Goal: Information Seeking & Learning: Learn about a topic

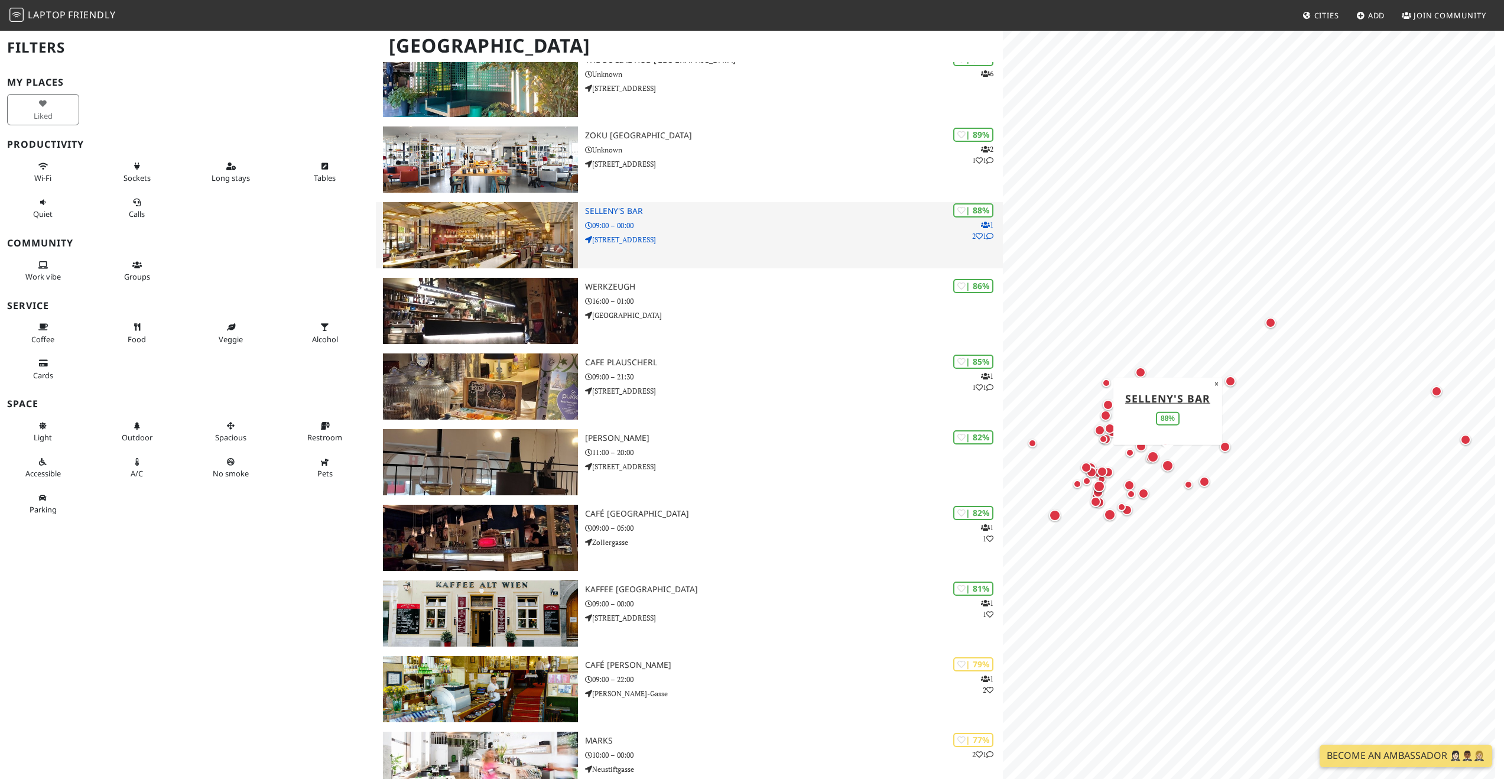
scroll to position [206, 0]
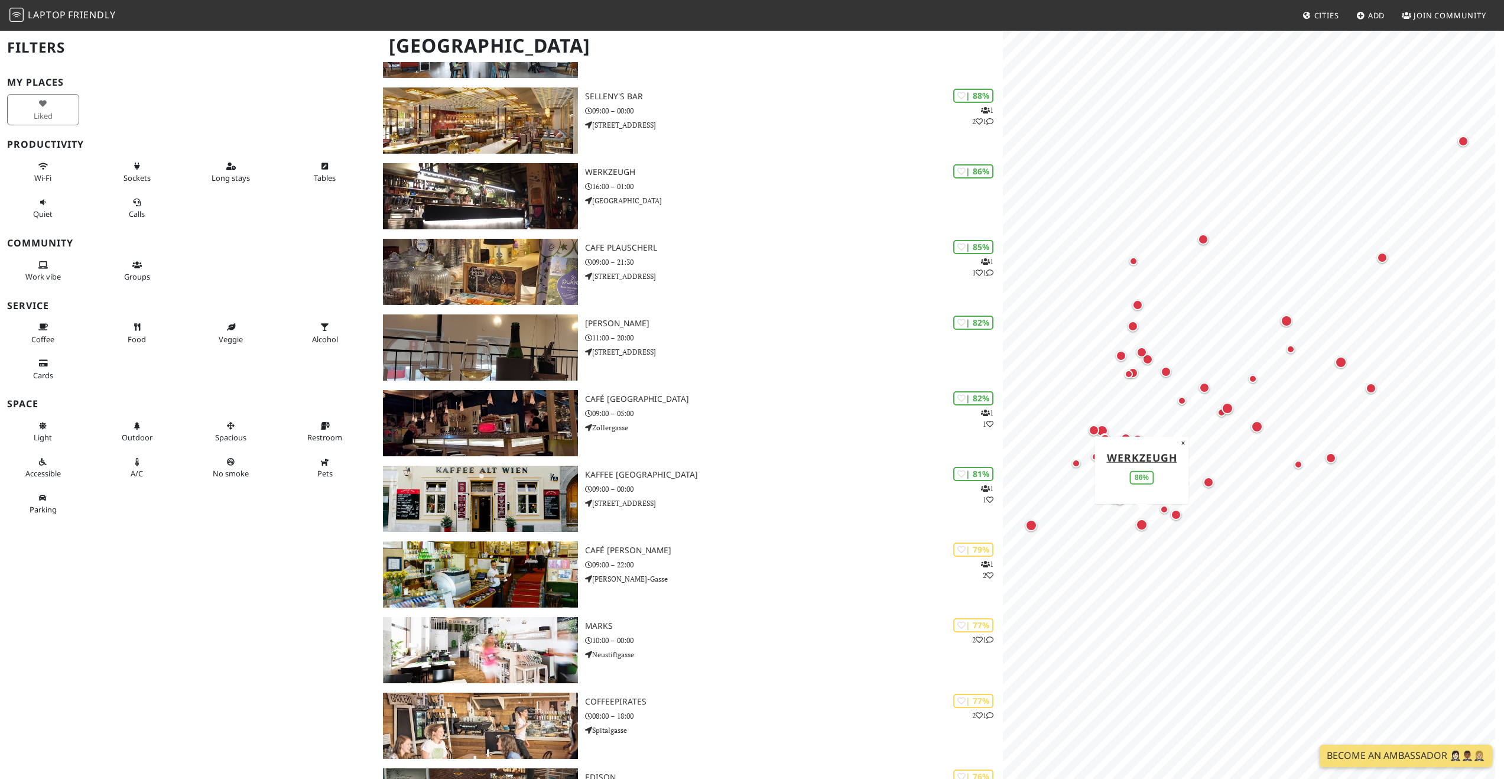
click at [1146, 526] on div "Map marker" at bounding box center [1142, 525] width 12 height 12
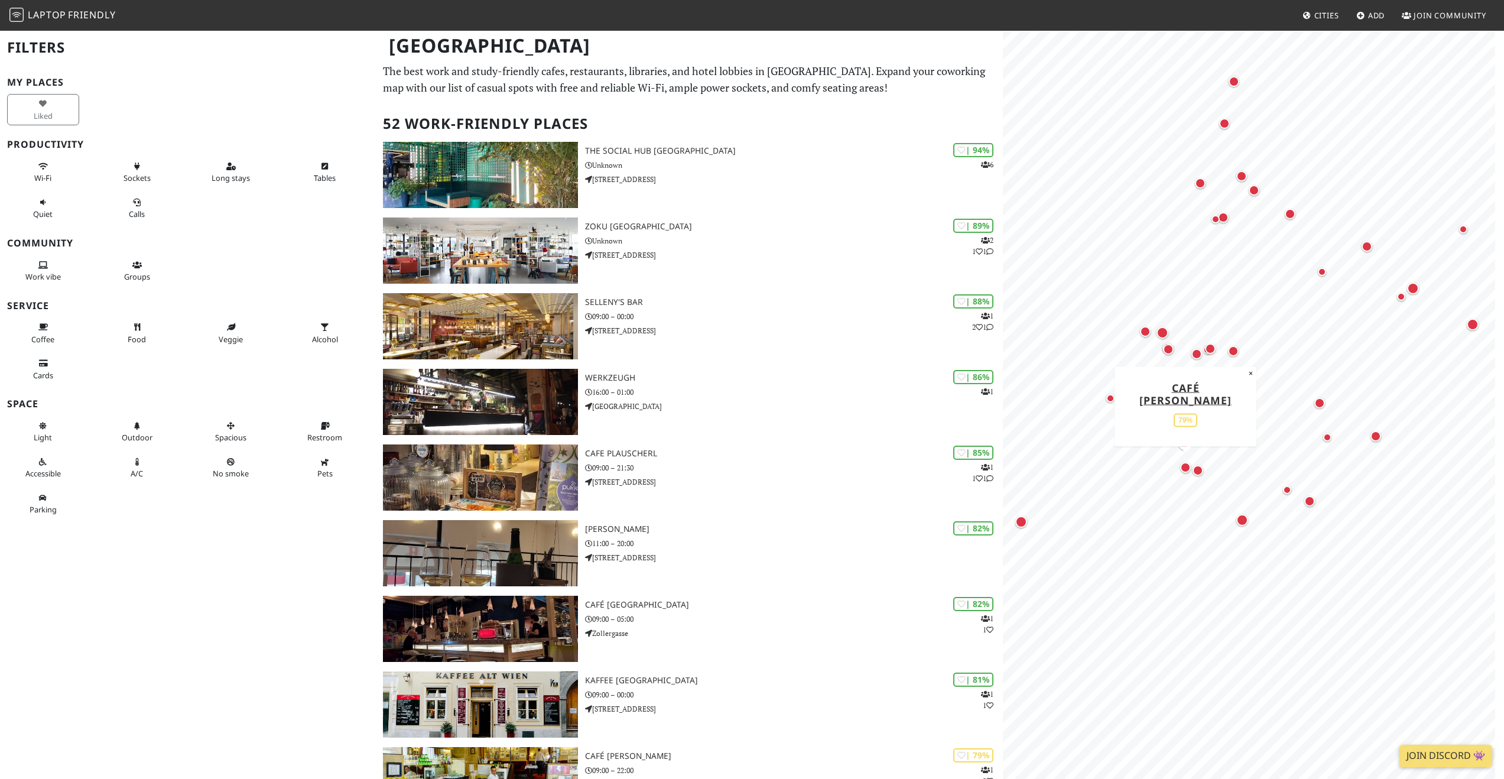
click at [1186, 464] on div "Map marker" at bounding box center [1185, 467] width 11 height 11
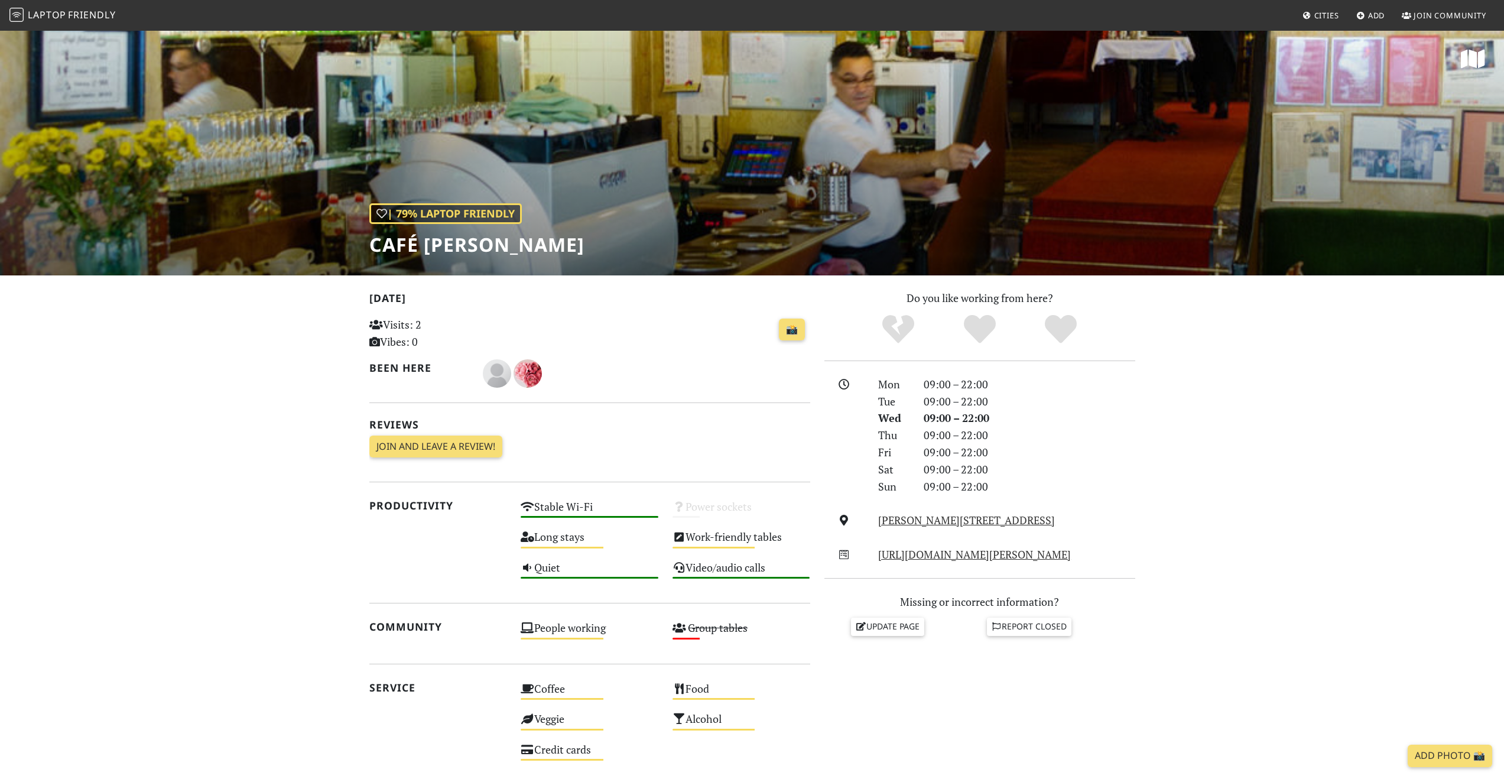
drag, startPoint x: 1025, startPoint y: 145, endPoint x: 1032, endPoint y: 149, distance: 7.4
click at [1025, 145] on div "| 79% Laptop Friendly Café Jelinek" at bounding box center [752, 153] width 1504 height 246
click at [1484, 60] on icon at bounding box center [1473, 58] width 24 height 21
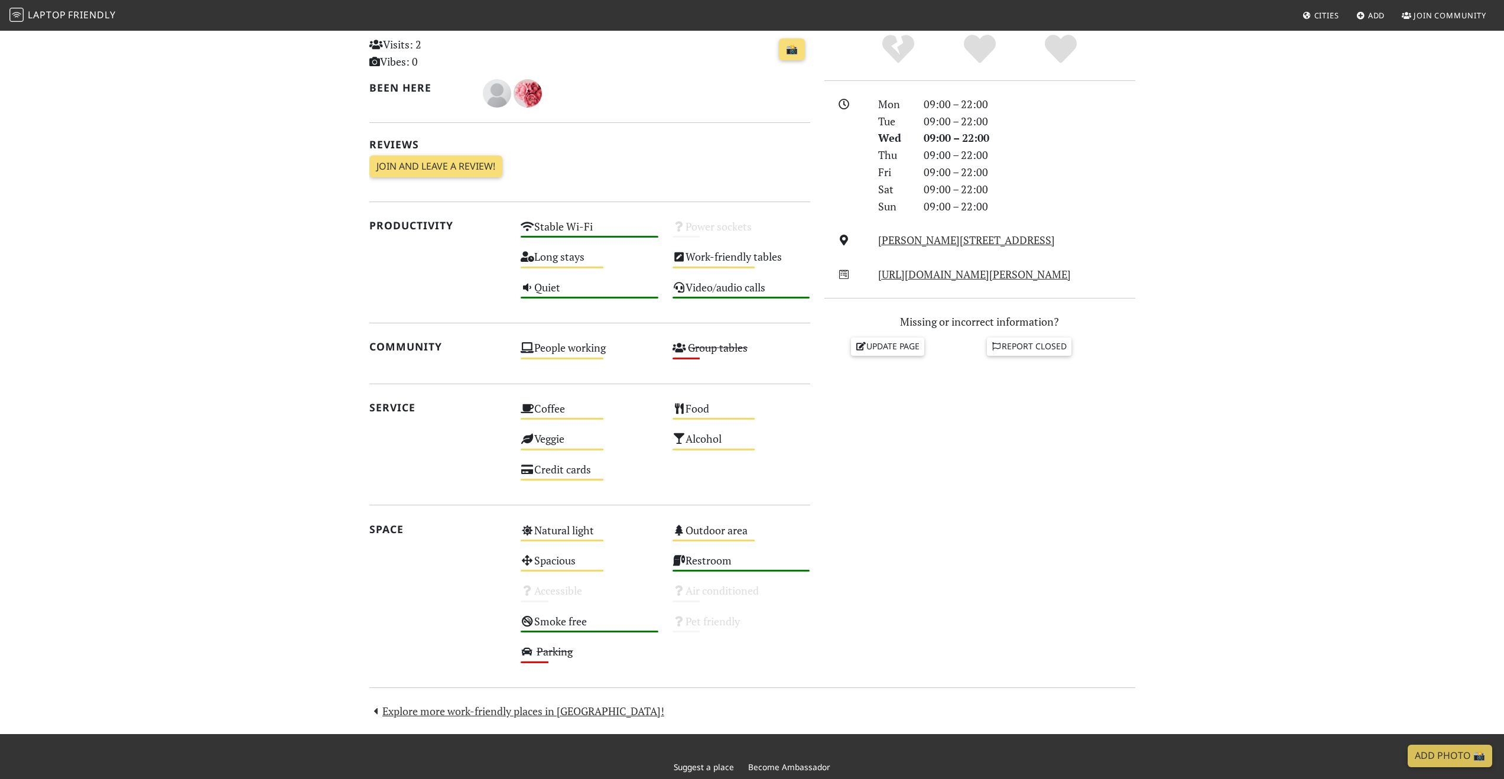
scroll to position [346, 0]
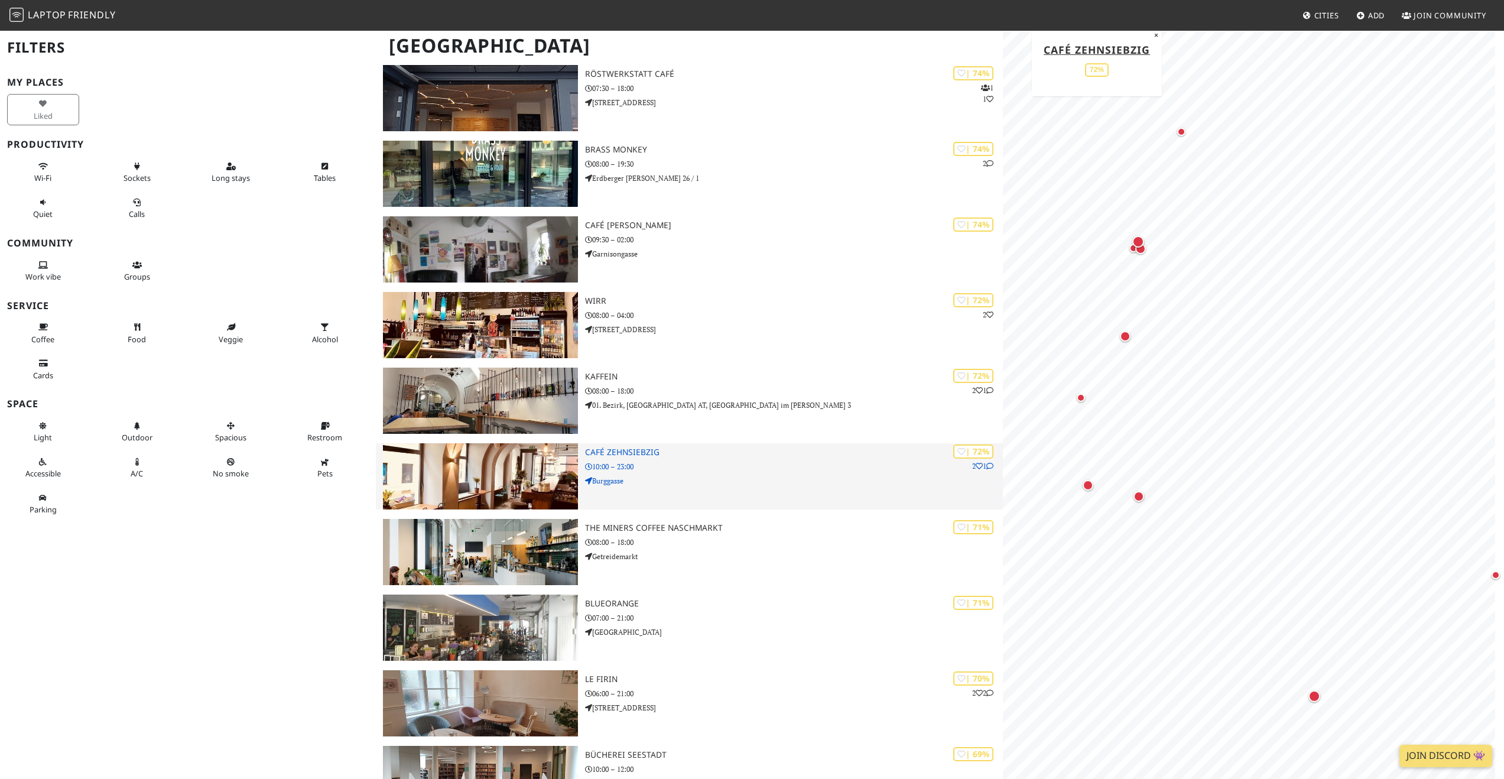
click at [677, 465] on p "10:00 – 23:00" at bounding box center [794, 466] width 418 height 11
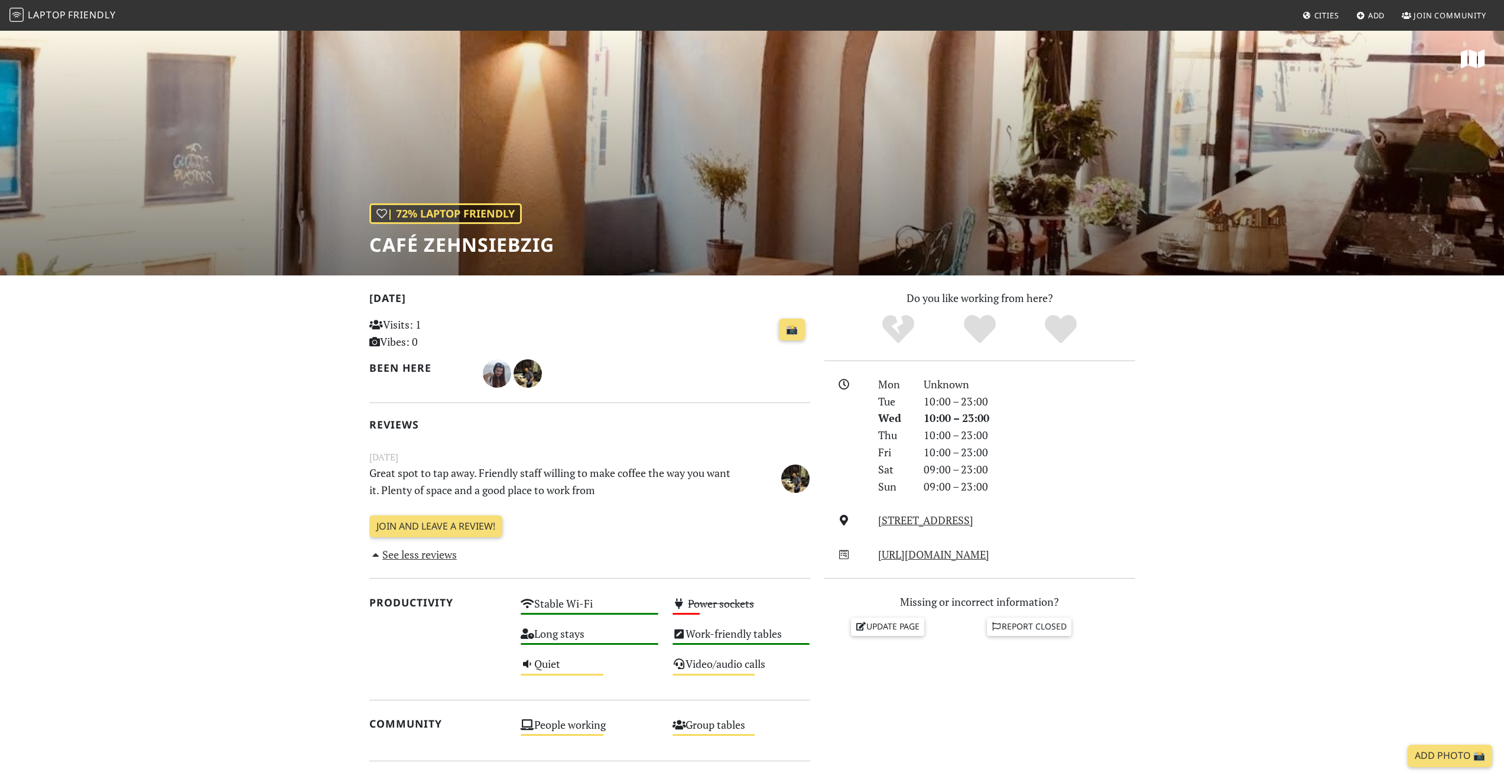
click at [224, 399] on section "[DATE] Visits: 1 Vibes: 0 📸 Been here Reviews [DATE] Great spot to tap away. Fr…" at bounding box center [752, 692] width 1504 height 835
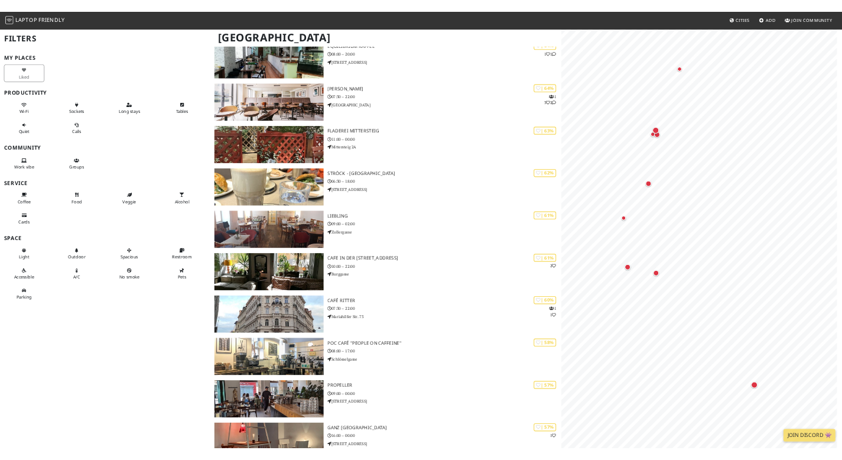
scroll to position [2316, 0]
